Goal: Information Seeking & Learning: Understand process/instructions

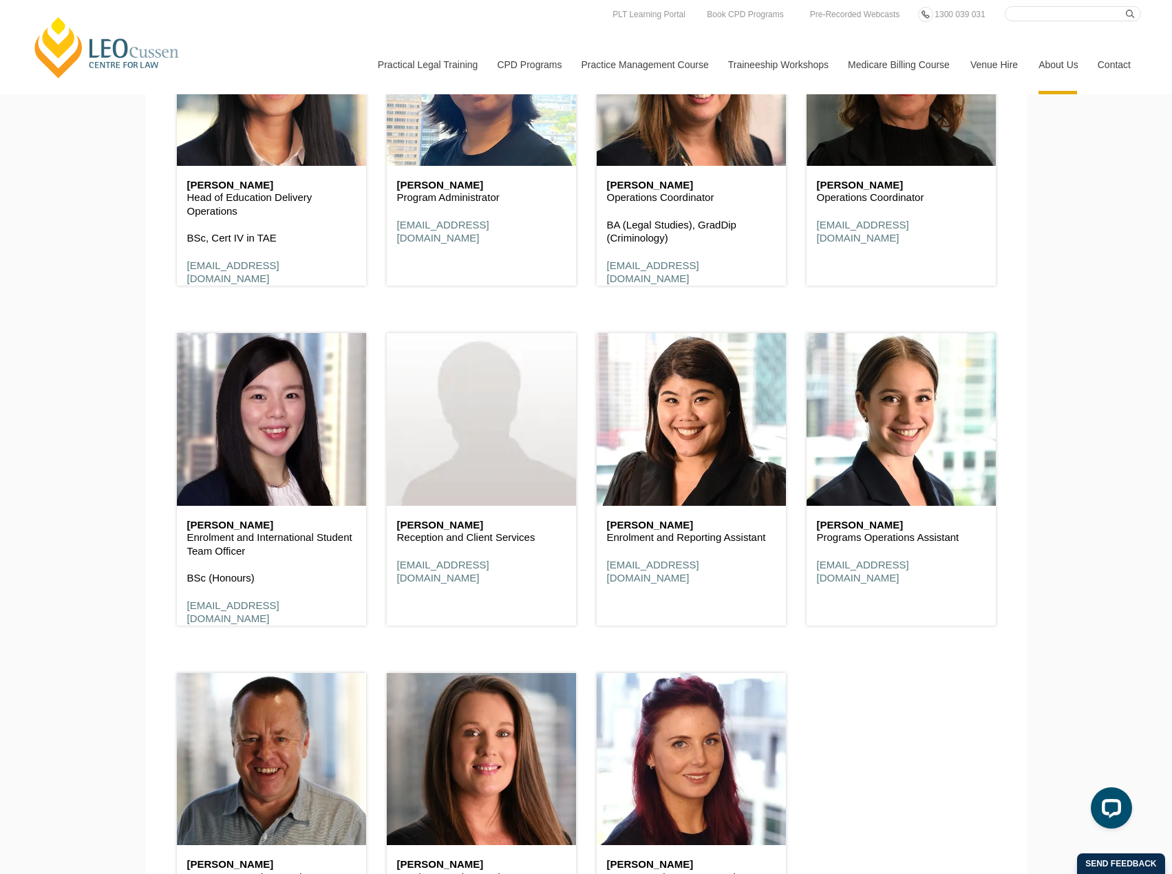
scroll to position [4336, 0]
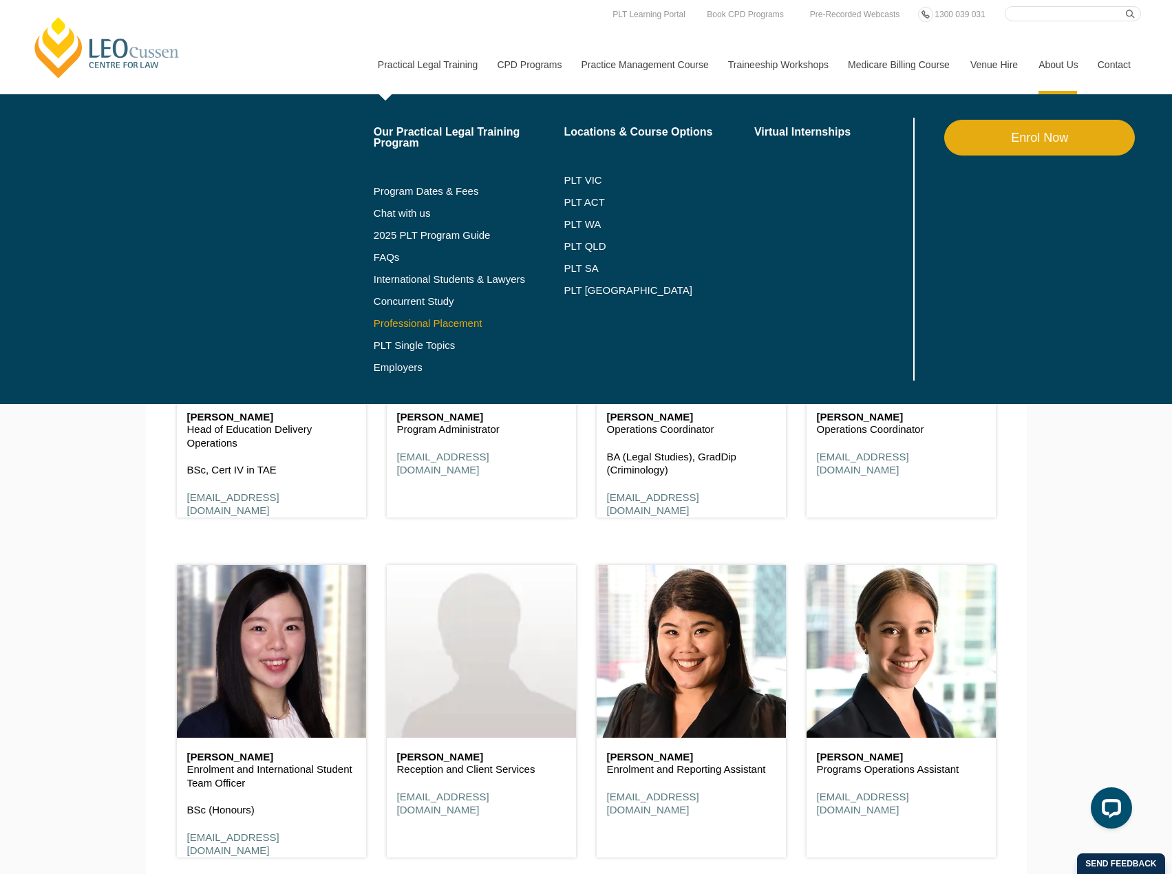
drag, startPoint x: 443, startPoint y: 323, endPoint x: 451, endPoint y: 323, distance: 8.3
click at [443, 323] on link "Professional Placement" at bounding box center [469, 323] width 191 height 11
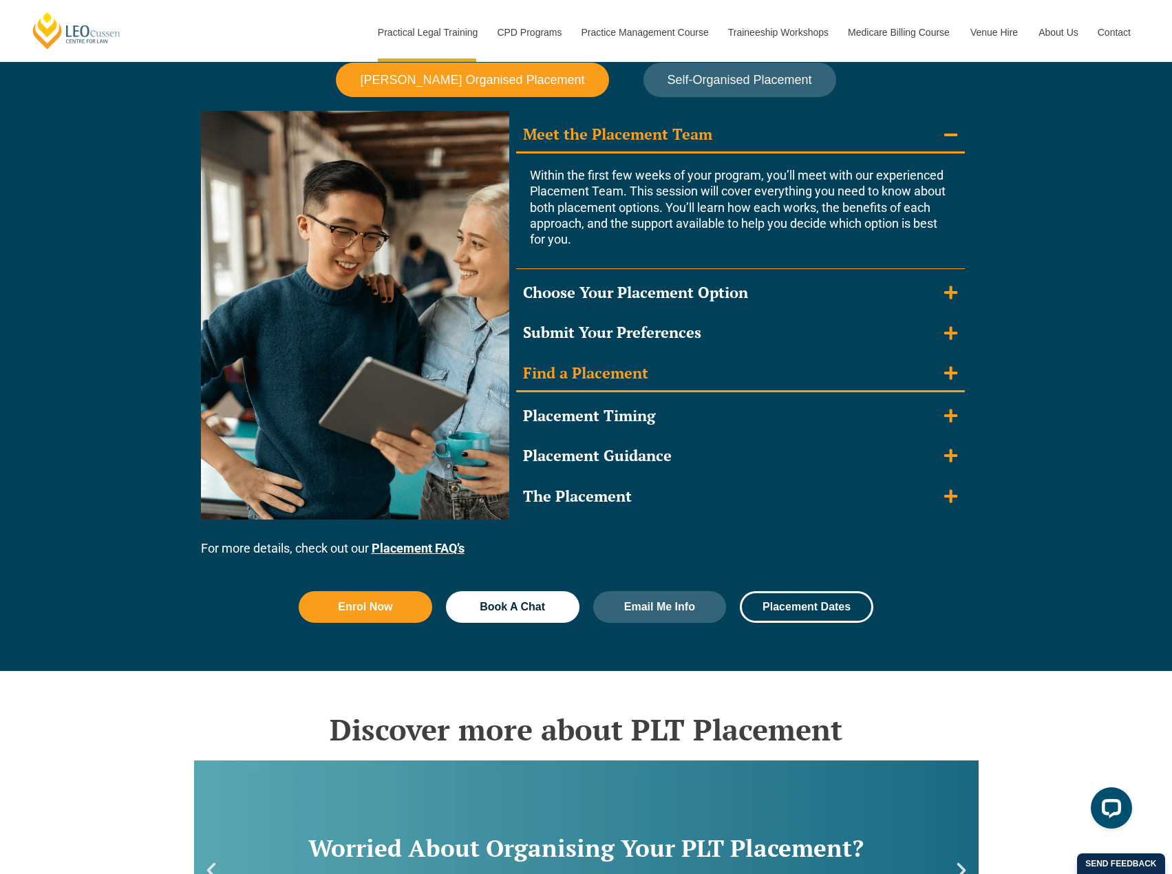
click at [920, 381] on summary "Find a Placement" at bounding box center [740, 375] width 449 height 36
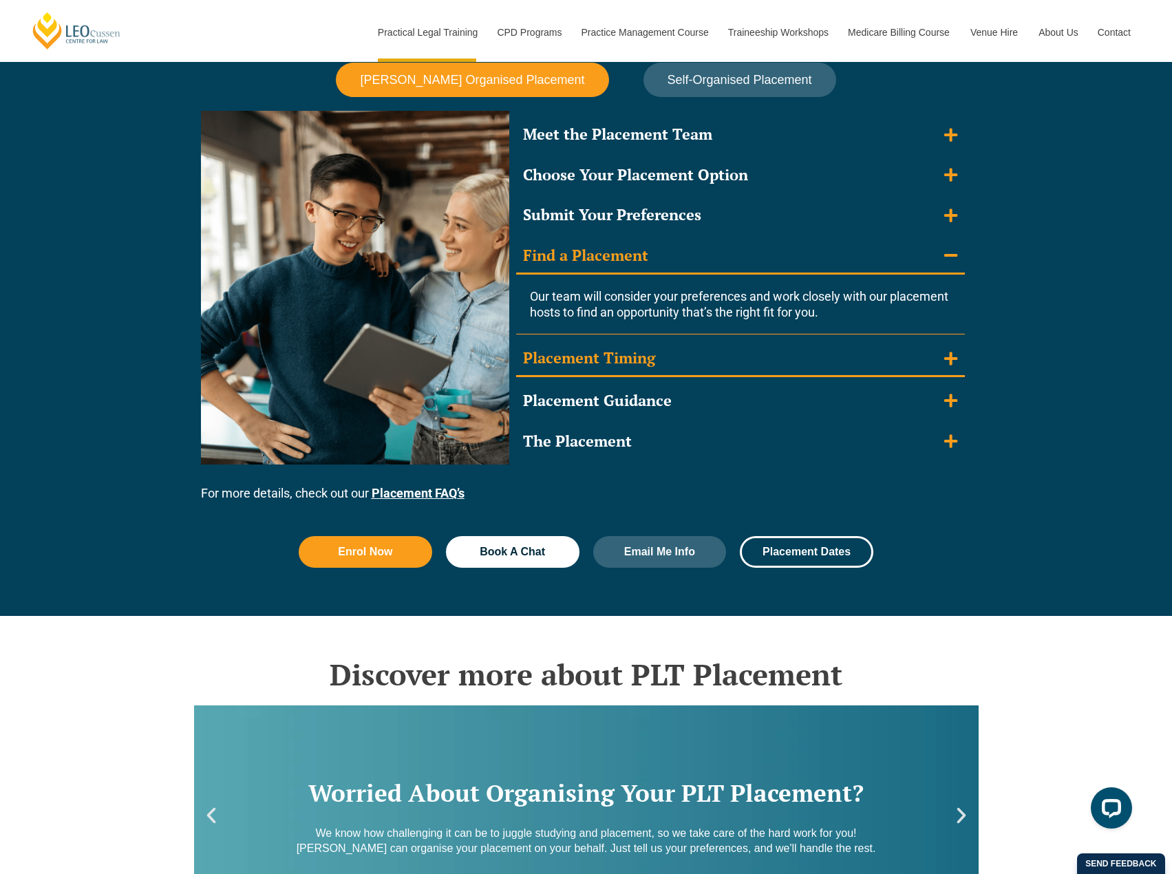
click at [941, 356] on summary "Placement Timing" at bounding box center [740, 359] width 449 height 36
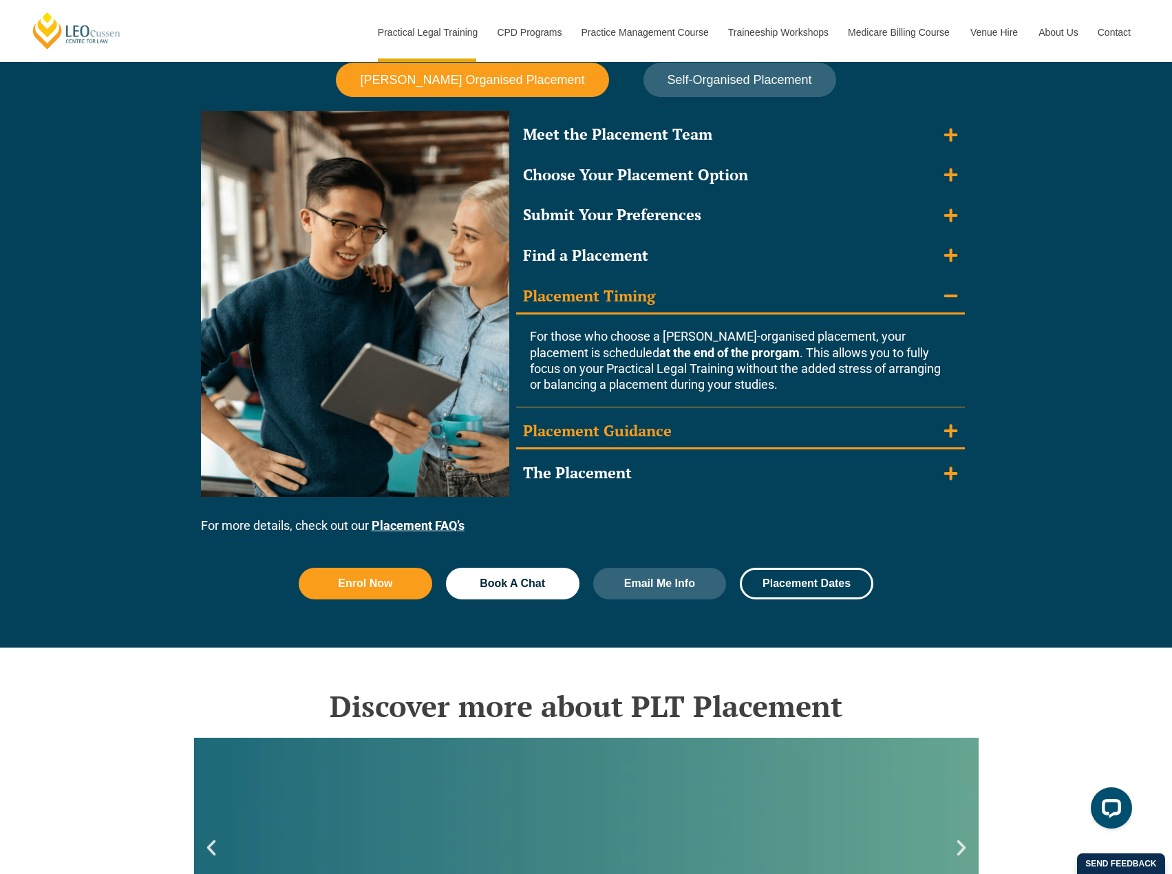
click at [944, 430] on icon "Accordion. Open links with Enter or Space, close with Escape, and navigate with…" at bounding box center [950, 430] width 13 height 15
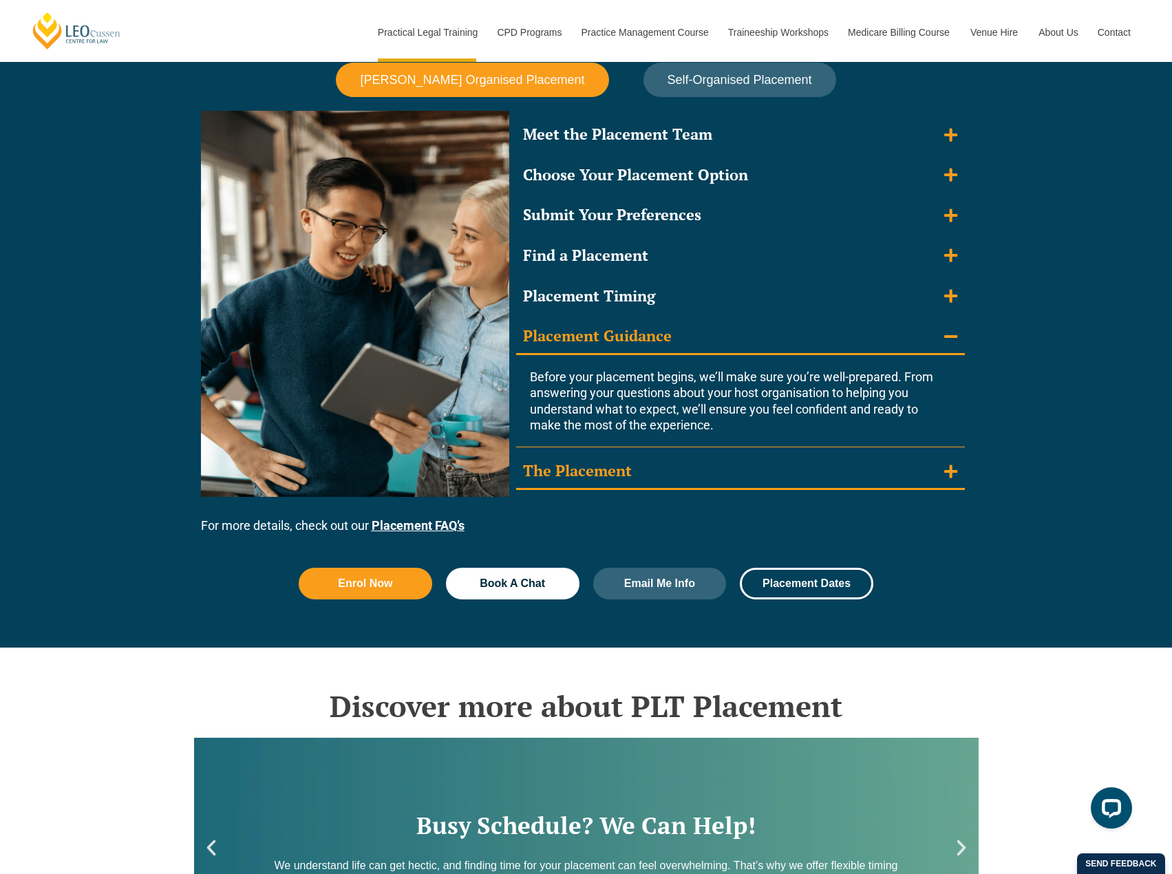
click at [792, 479] on summary "The Placement" at bounding box center [740, 472] width 449 height 36
